Goal: Task Accomplishment & Management: Use online tool/utility

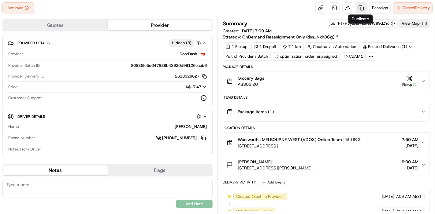
click at [357, 11] on link at bounding box center [360, 7] width 11 height 11
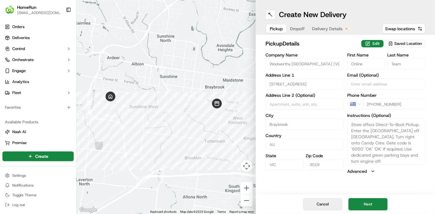
click at [323, 204] on button "Cancel" at bounding box center [322, 204] width 39 height 12
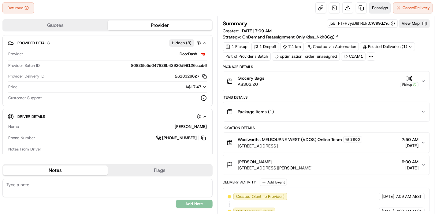
click at [375, 10] on span "Reassign" at bounding box center [380, 8] width 16 height 6
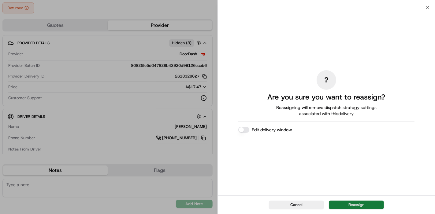
click at [364, 207] on button "Reassign" at bounding box center [356, 205] width 55 height 9
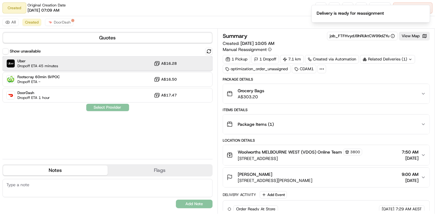
click at [114, 63] on div "Uber Dropoff ETA 45 minutes A$16.28" at bounding box center [107, 63] width 210 height 15
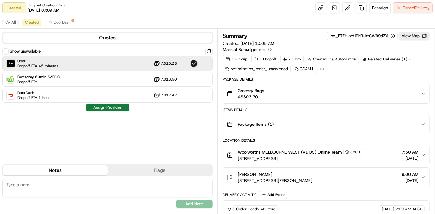
click at [118, 106] on button "Assign Provider" at bounding box center [107, 107] width 43 height 7
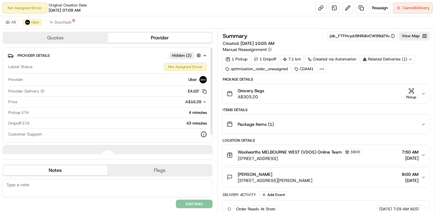
scroll to position [64, 0]
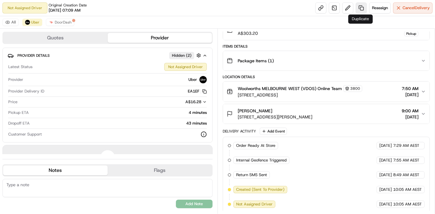
click at [357, 5] on link at bounding box center [360, 7] width 11 height 11
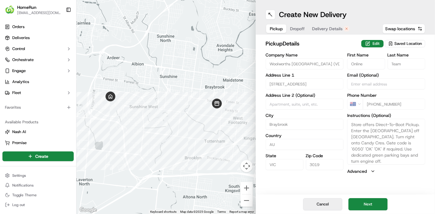
click at [318, 211] on button "Cancel" at bounding box center [322, 204] width 39 height 12
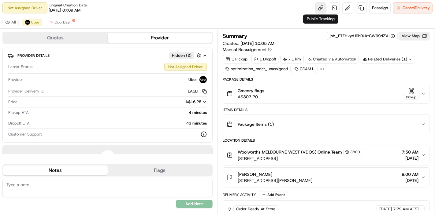
click at [320, 11] on link at bounding box center [320, 7] width 11 height 11
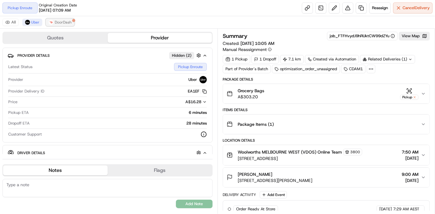
click at [62, 22] on span "DoorDash" at bounding box center [63, 22] width 17 height 5
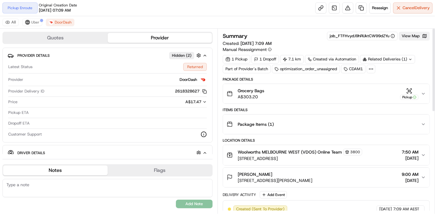
click at [412, 36] on button "View Map" at bounding box center [414, 36] width 31 height 9
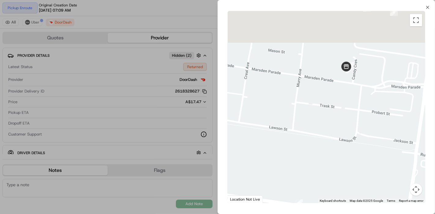
drag, startPoint x: 360, startPoint y: 84, endPoint x: 358, endPoint y: 130, distance: 45.6
click at [358, 130] on div at bounding box center [325, 107] width 197 height 192
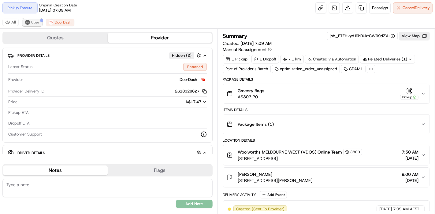
click at [32, 24] on span "Uber" at bounding box center [35, 22] width 8 height 5
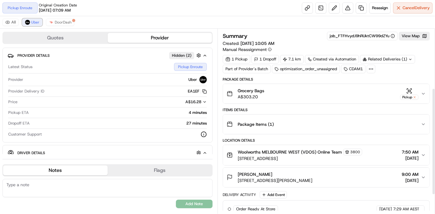
scroll to position [136, 0]
